Goal: Information Seeking & Learning: Learn about a topic

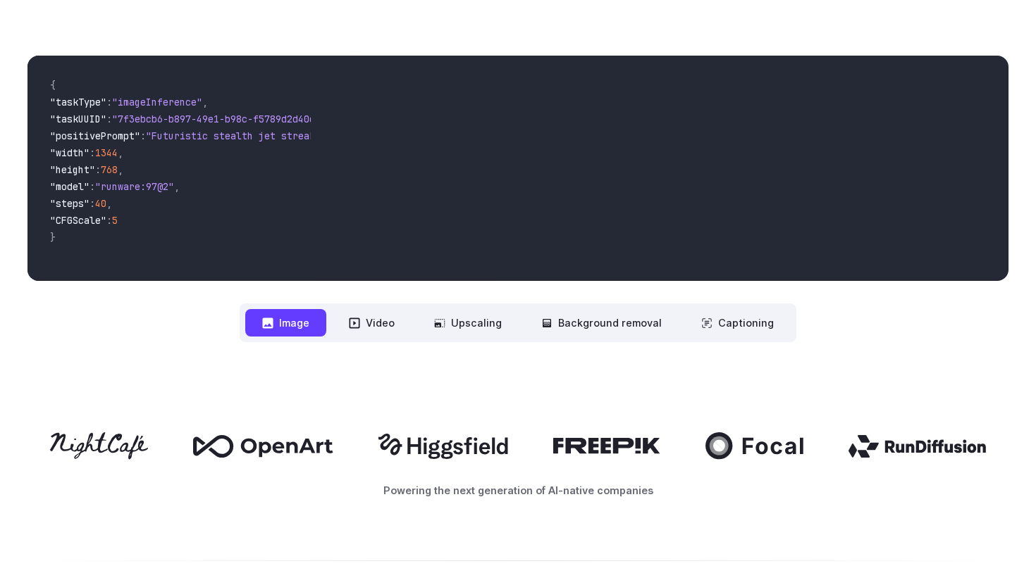
scroll to position [500, 0]
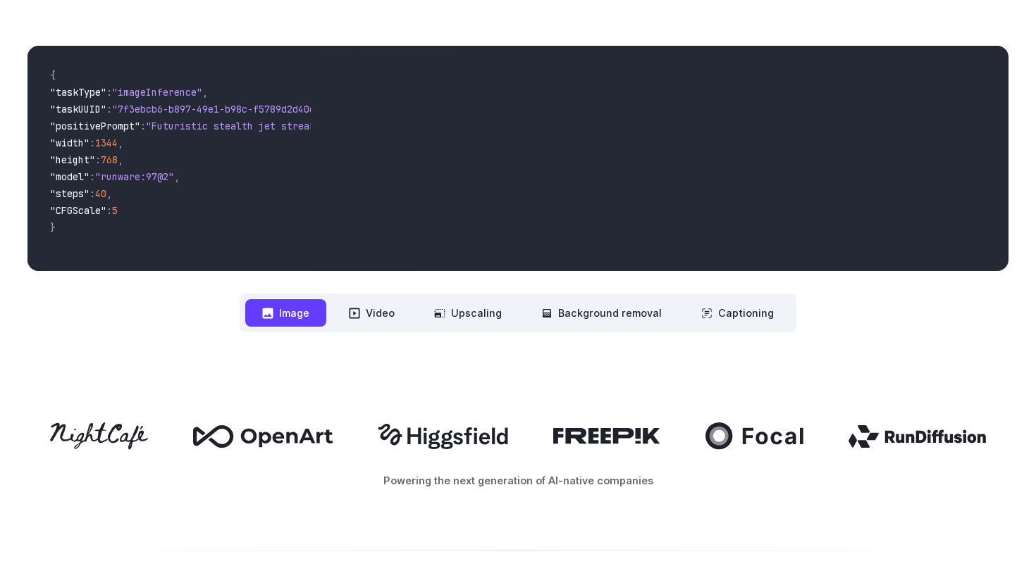
click at [290, 312] on button "Image" at bounding box center [285, 312] width 81 height 27
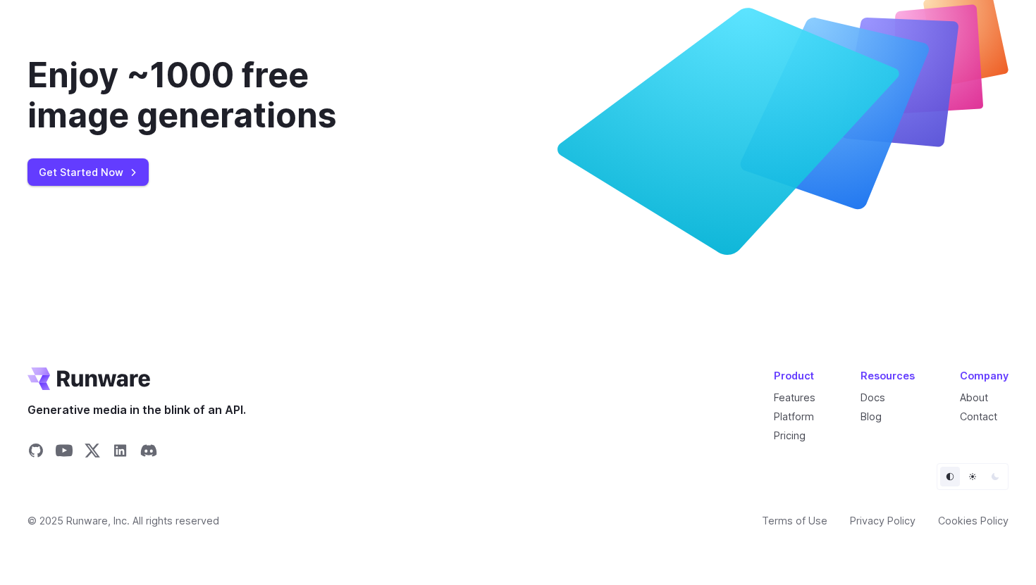
scroll to position [5351, 0]
click at [97, 178] on link "Get Started Now" at bounding box center [87, 172] width 121 height 27
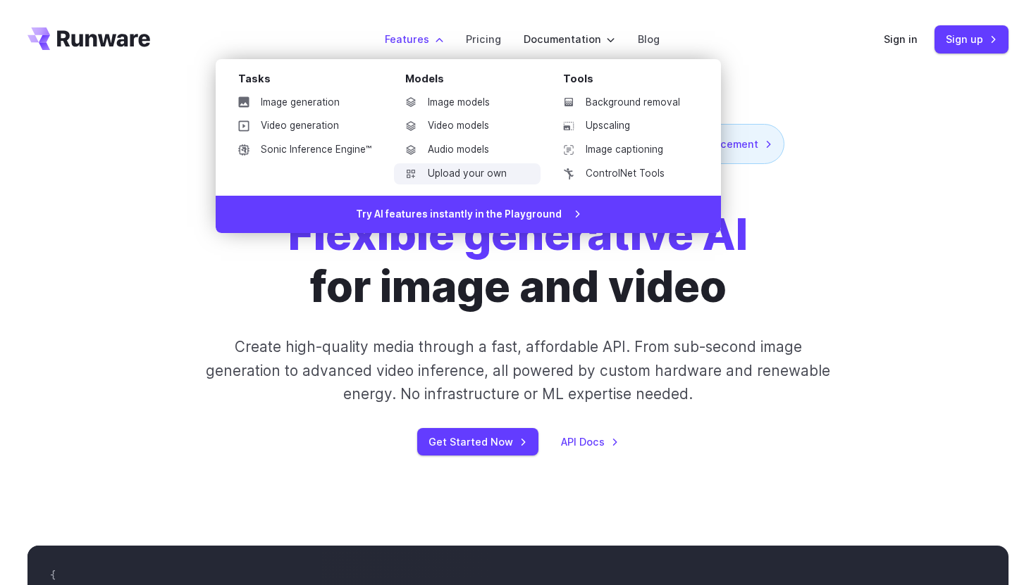
click at [442, 173] on link "Upload your own" at bounding box center [467, 173] width 147 height 21
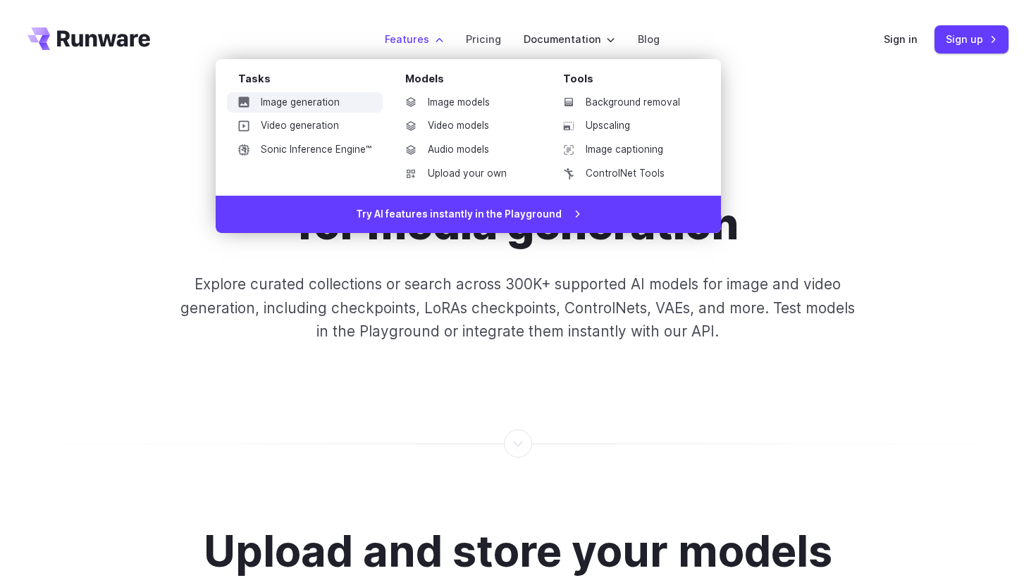
click at [294, 95] on link "Image generation" at bounding box center [305, 102] width 156 height 21
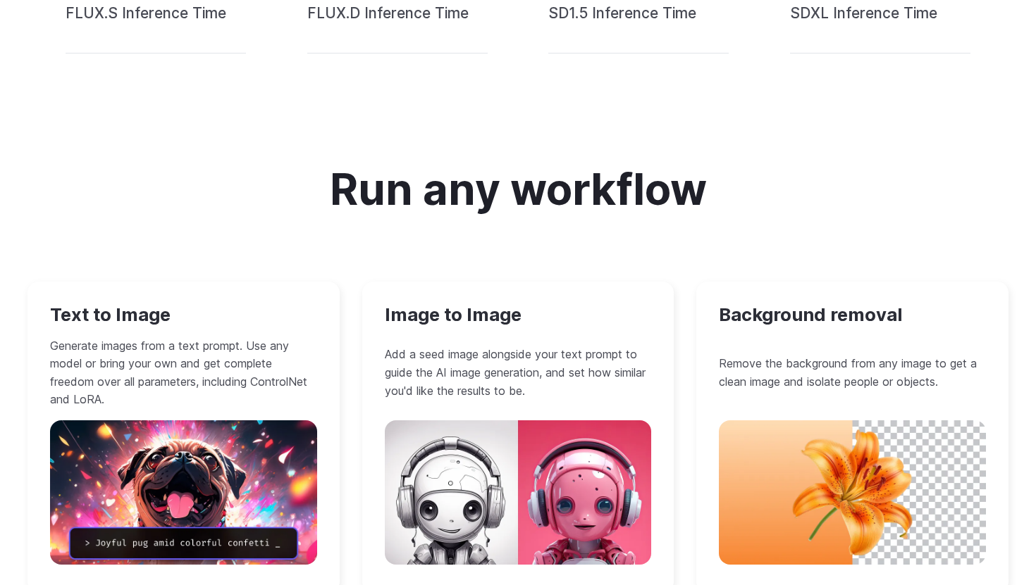
scroll to position [1105, 0]
